Goal: Contribute content: Add original content to the website for others to see

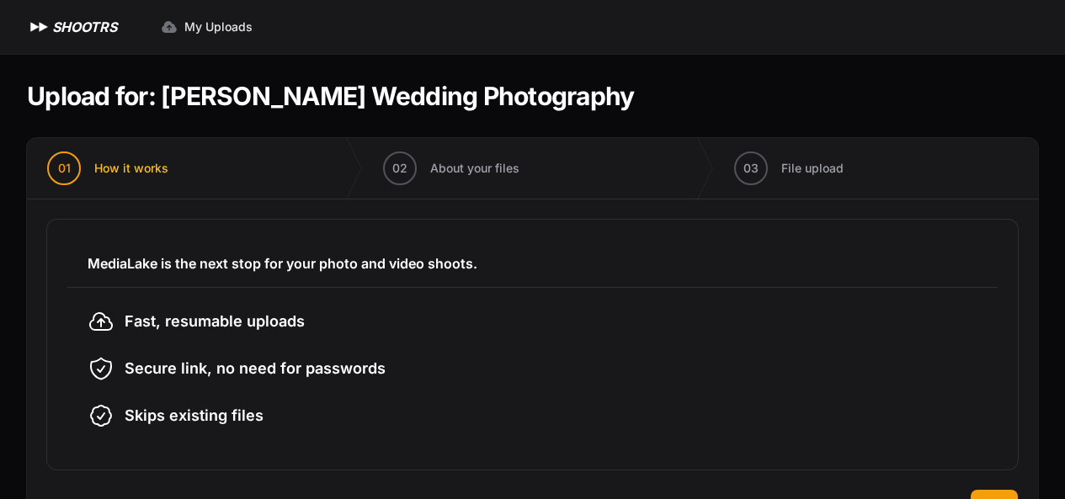
scroll to position [68, 0]
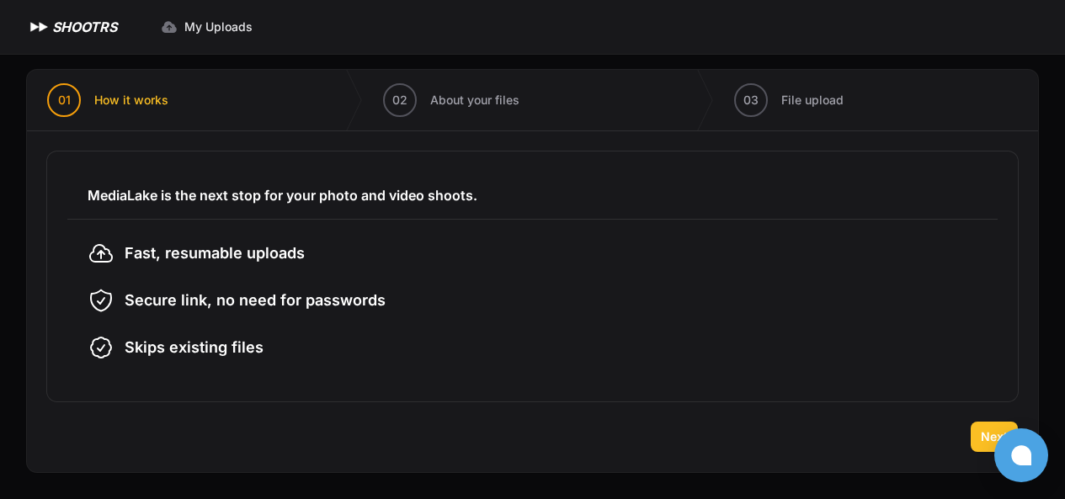
click at [988, 430] on span "Next" at bounding box center [993, 436] width 27 height 17
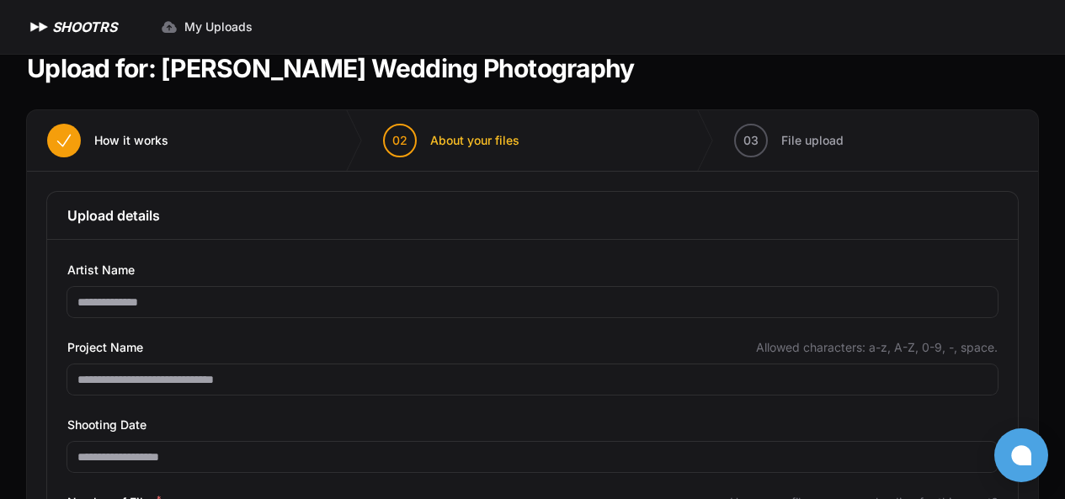
scroll to position [112, 0]
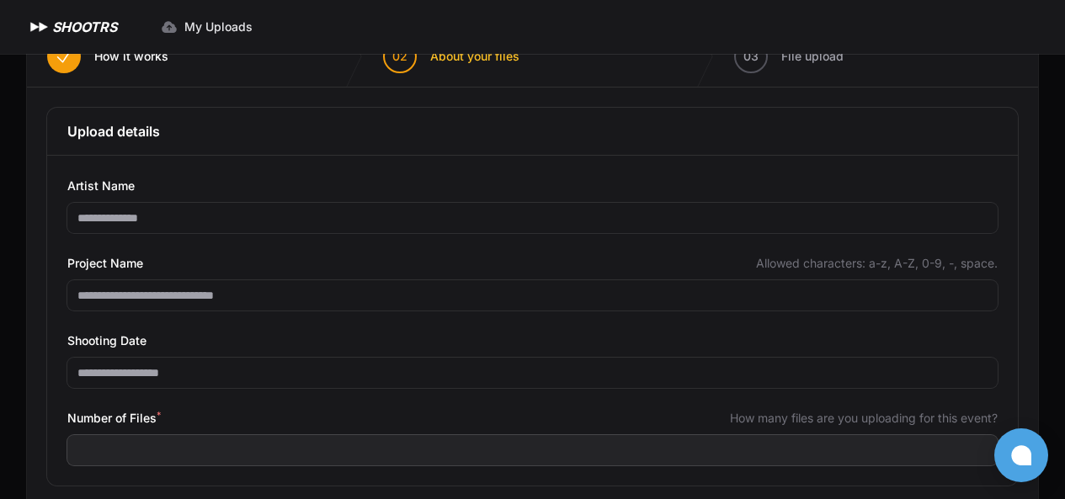
click at [1033, 121] on div "**********" at bounding box center [532, 297] width 1011 height 418
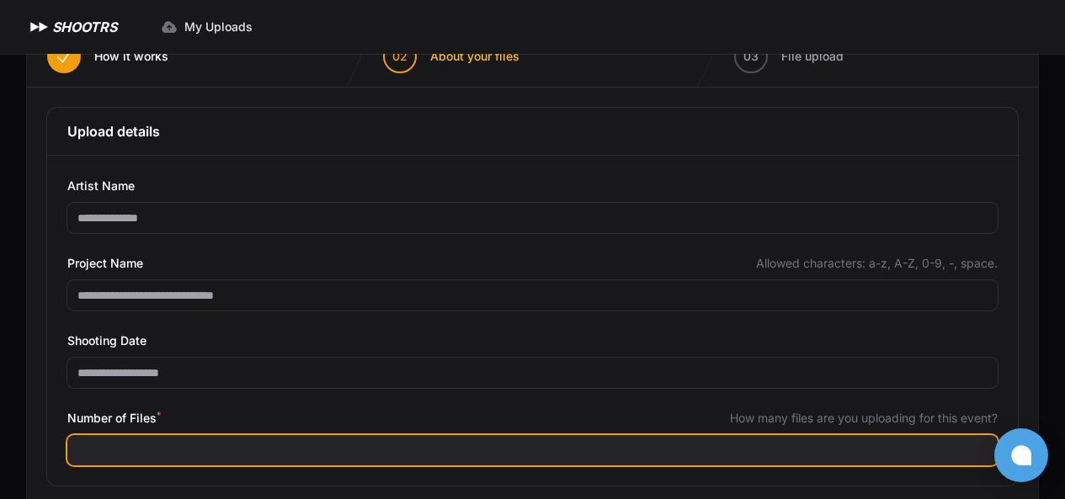
click at [325, 452] on input "Number of Files *" at bounding box center [532, 450] width 930 height 30
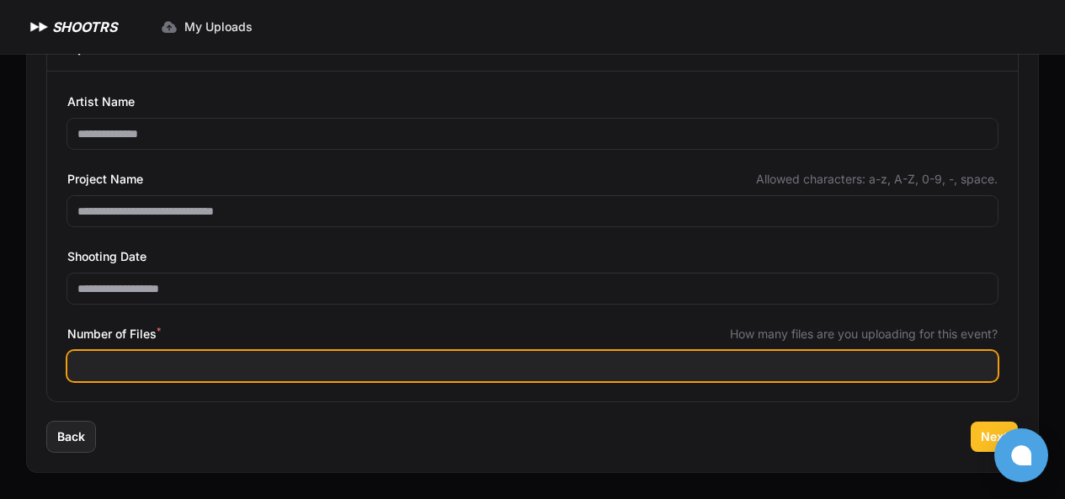
type input "***"
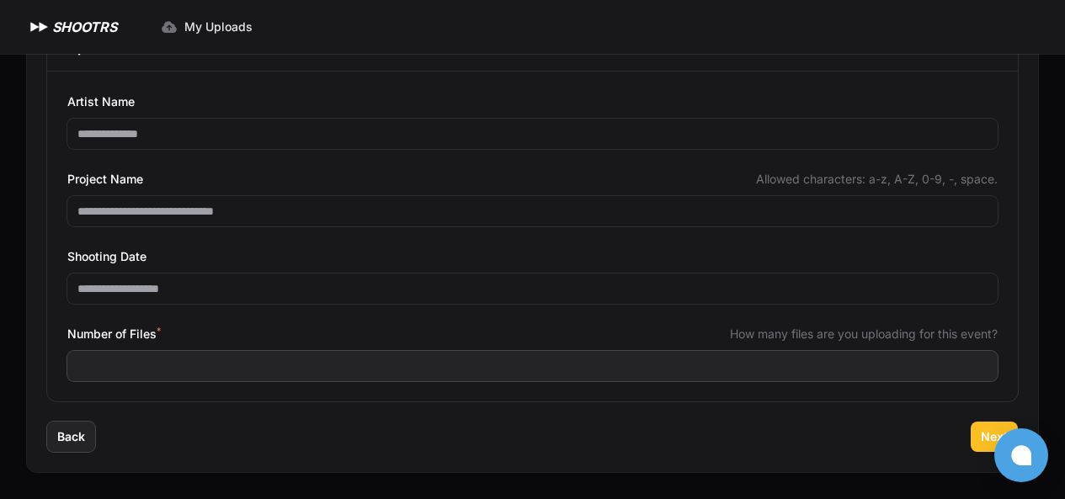
click at [984, 438] on span "Next" at bounding box center [993, 436] width 27 height 17
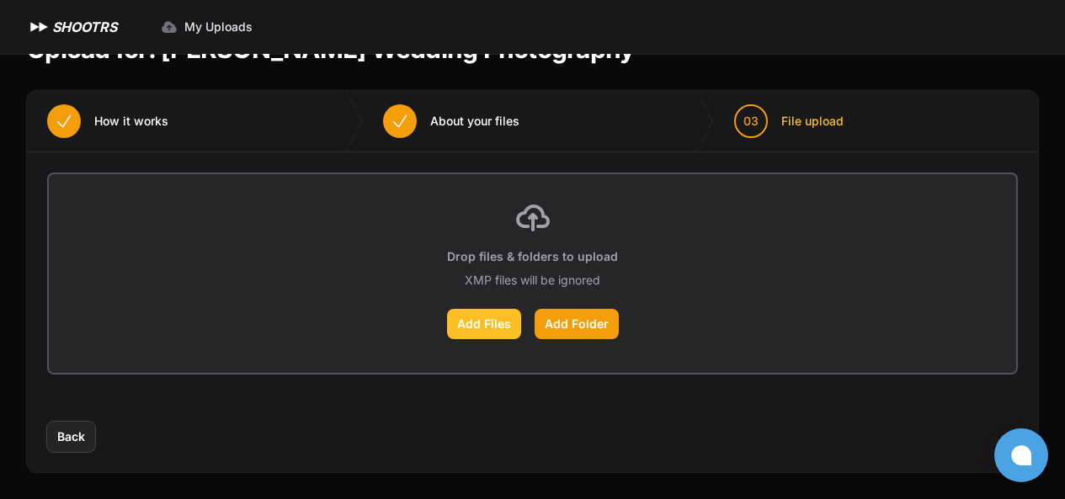
click at [498, 332] on label "Add Files" at bounding box center [484, 324] width 74 height 30
click at [0, 0] on input "Add Files" at bounding box center [0, 0] width 0 height 0
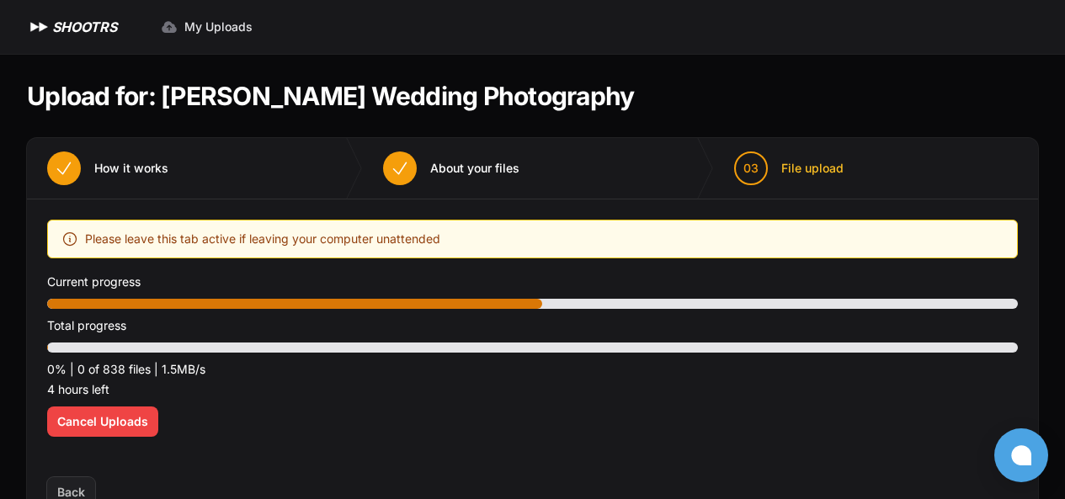
scroll to position [56, 0]
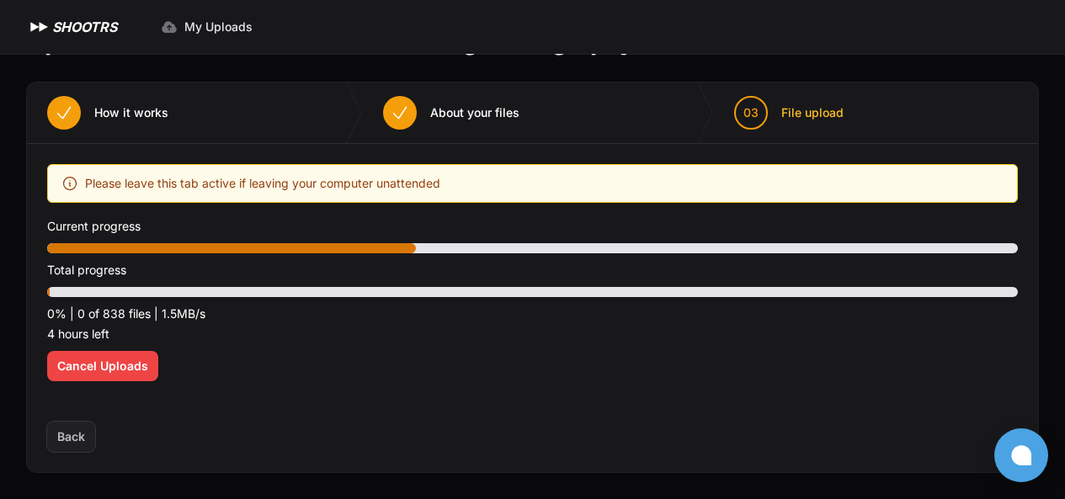
click at [1030, 237] on div "Upload placeholder Optimize your upload experience We recommend Google Chrome f…" at bounding box center [532, 283] width 1011 height 278
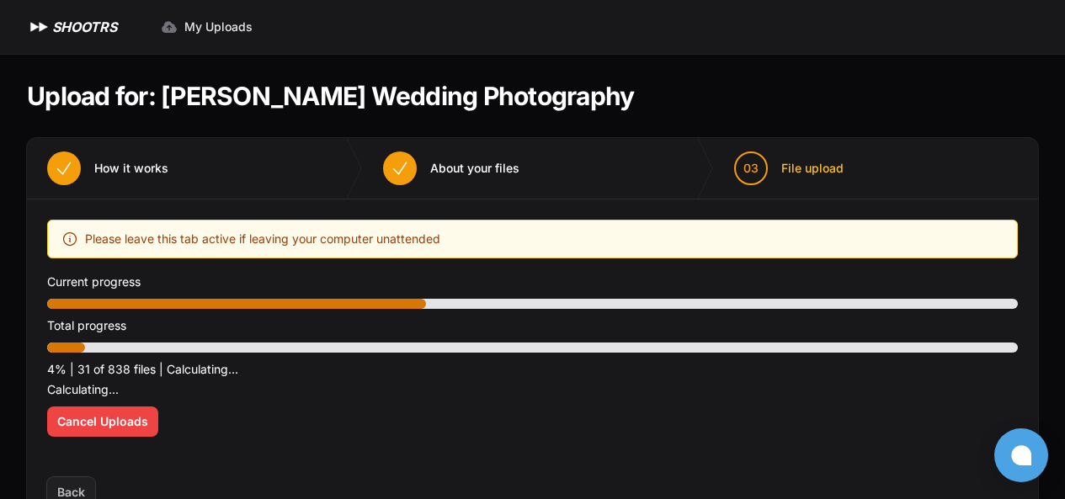
scroll to position [0, 0]
drag, startPoint x: 1064, startPoint y: 236, endPoint x: 1068, endPoint y: 224, distance: 13.3
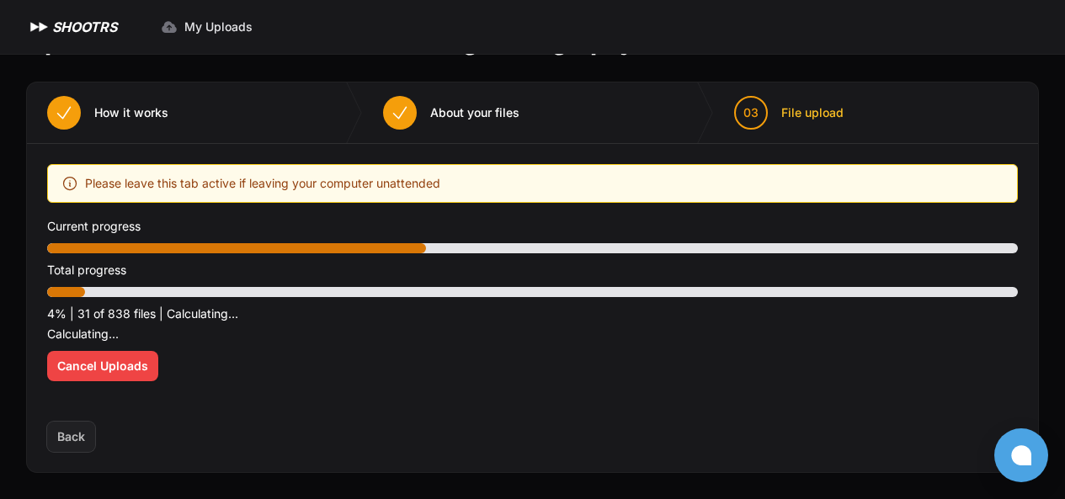
drag, startPoint x: 191, startPoint y: 276, endPoint x: 695, endPoint y: 403, distance: 519.9
click at [695, 403] on div "Upload placeholder Optimize your upload experience We recommend Google Chrome f…" at bounding box center [532, 283] width 1011 height 278
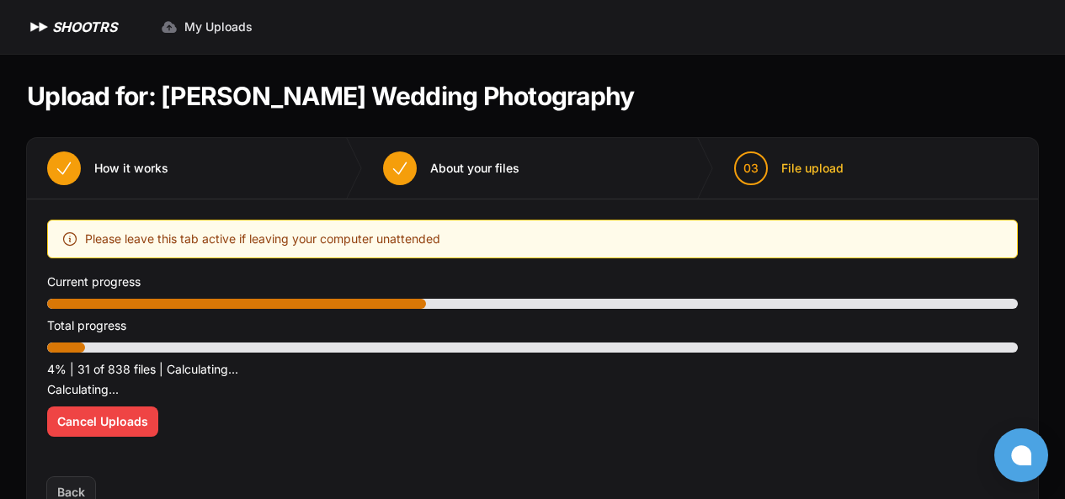
scroll to position [0, 0]
click at [183, 39] on link "My Uploads" at bounding box center [207, 27] width 112 height 30
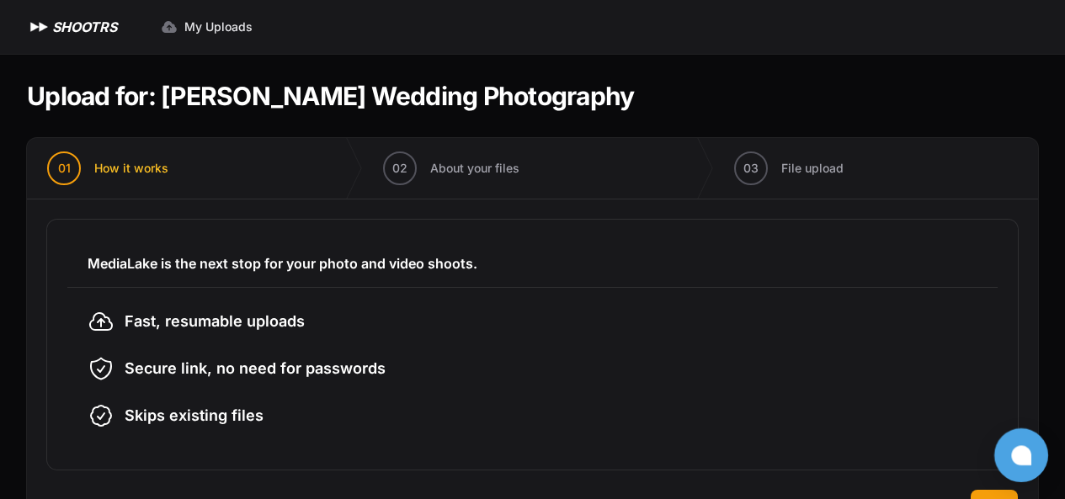
scroll to position [68, 0]
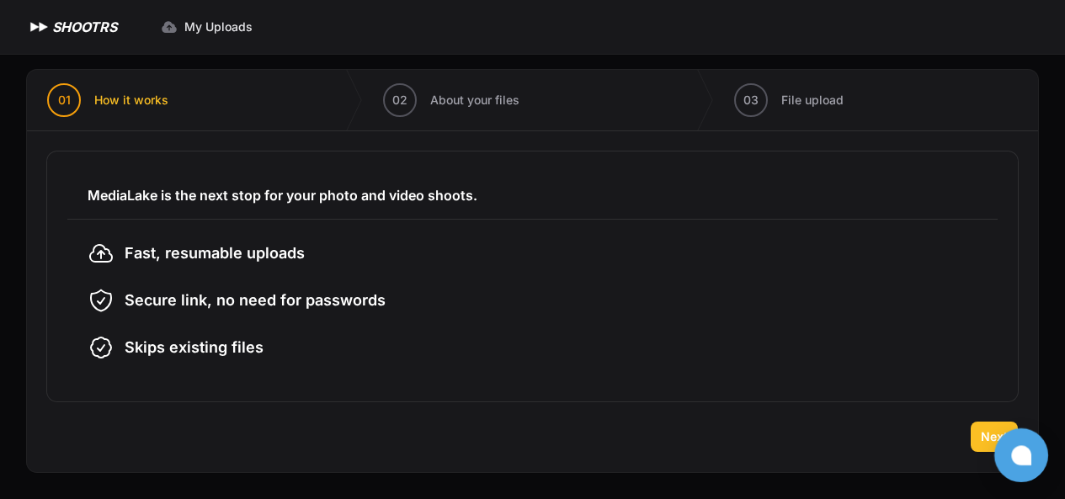
click at [977, 426] on button "Next" at bounding box center [993, 437] width 47 height 30
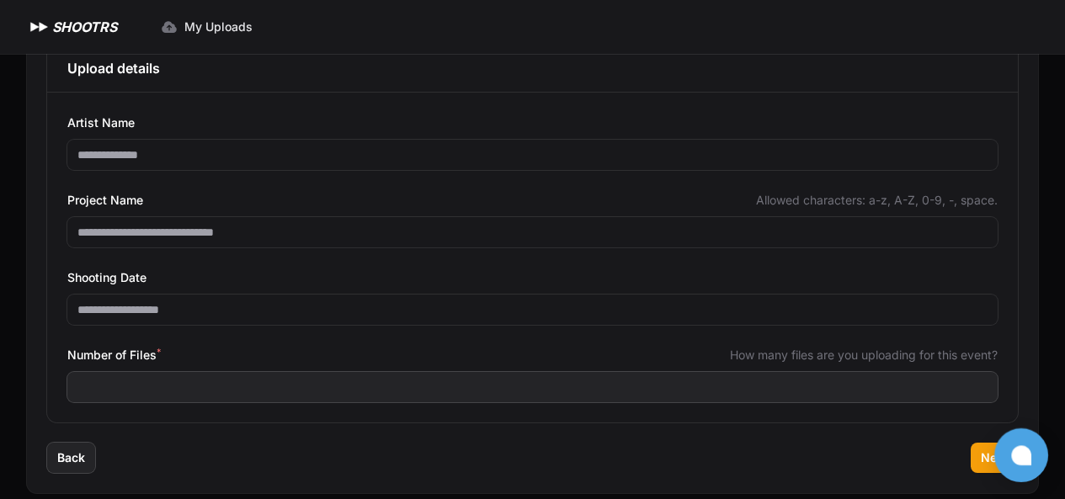
scroll to position [196, 0]
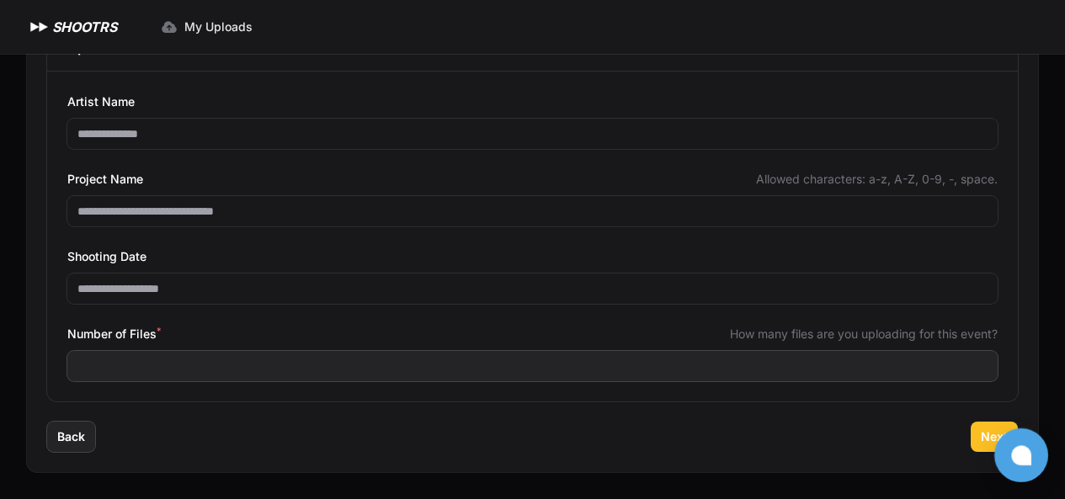
click at [978, 432] on button "Next" at bounding box center [993, 437] width 47 height 30
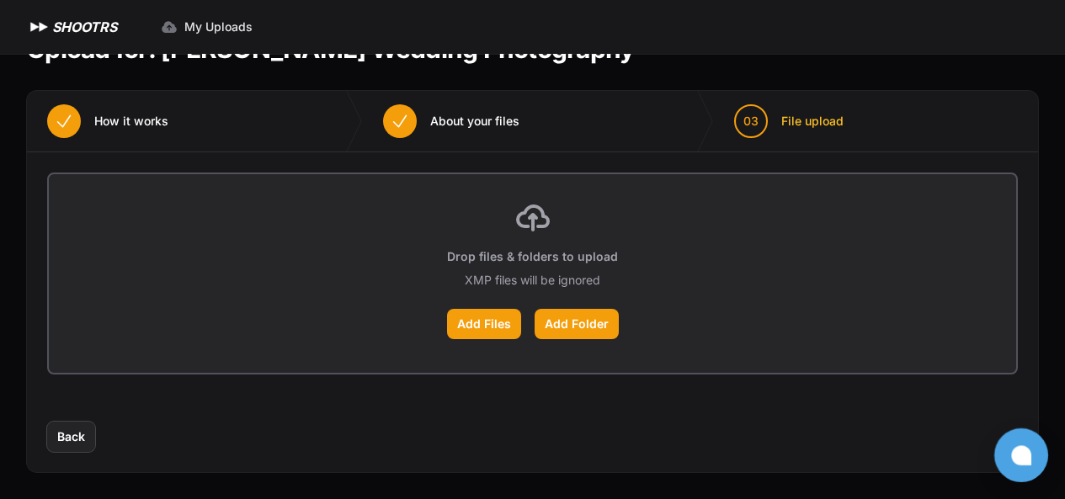
scroll to position [47, 0]
click at [482, 327] on label "Add Files" at bounding box center [484, 324] width 74 height 30
click at [0, 0] on input "Add Files" at bounding box center [0, 0] width 0 height 0
click at [31, 271] on div "Upload placeholder Optimize your upload experience We recommend Google Chrome f…" at bounding box center [532, 286] width 1011 height 269
